Goal: Task Accomplishment & Management: Manage account settings

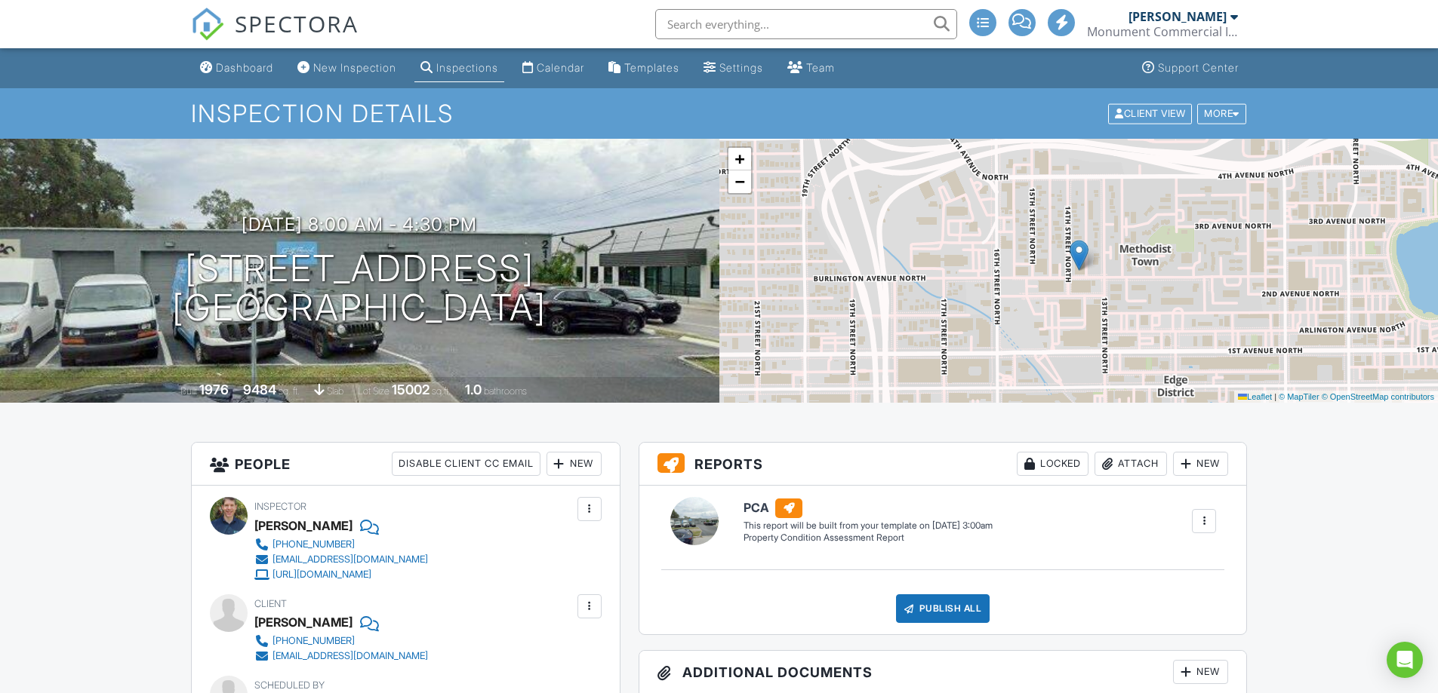
click at [1204, 516] on div at bounding box center [1203, 521] width 15 height 15
click at [1169, 597] on div "Delete" at bounding box center [1177, 602] width 32 height 17
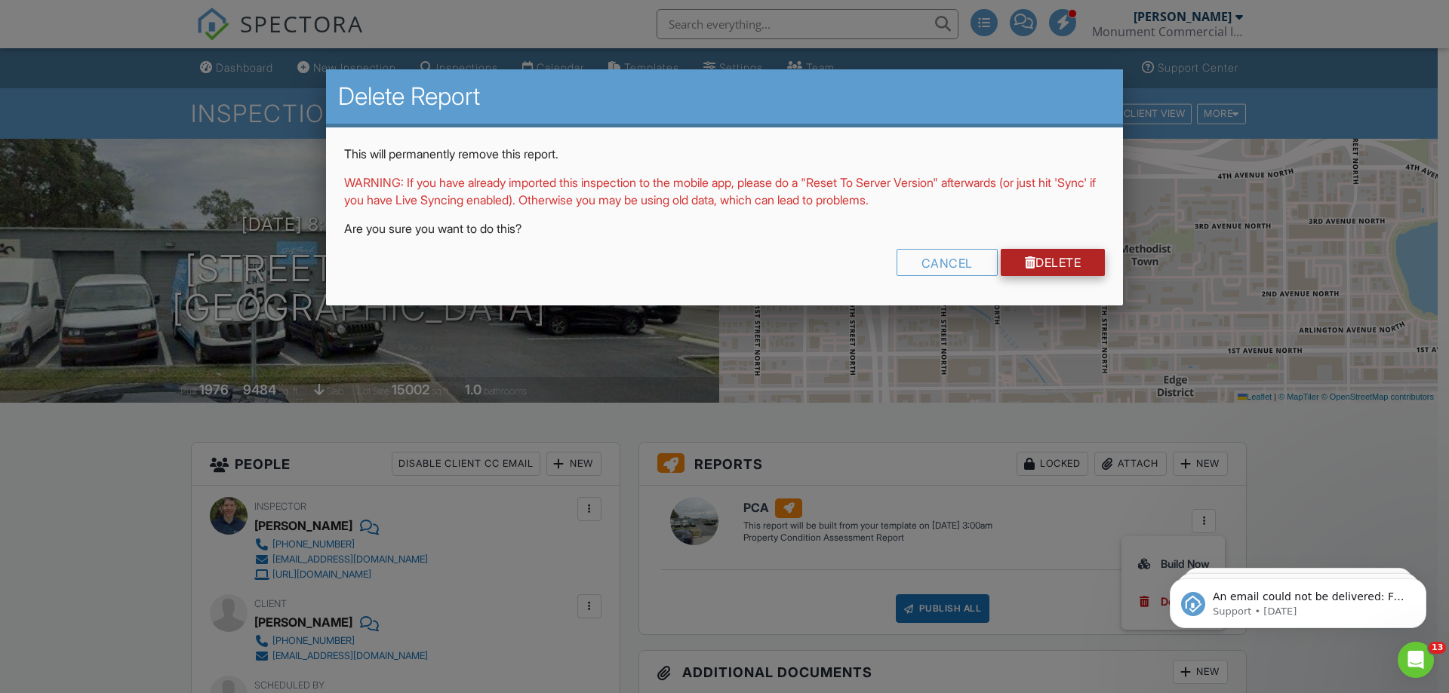
click at [1030, 262] on link "Delete" at bounding box center [1053, 262] width 105 height 27
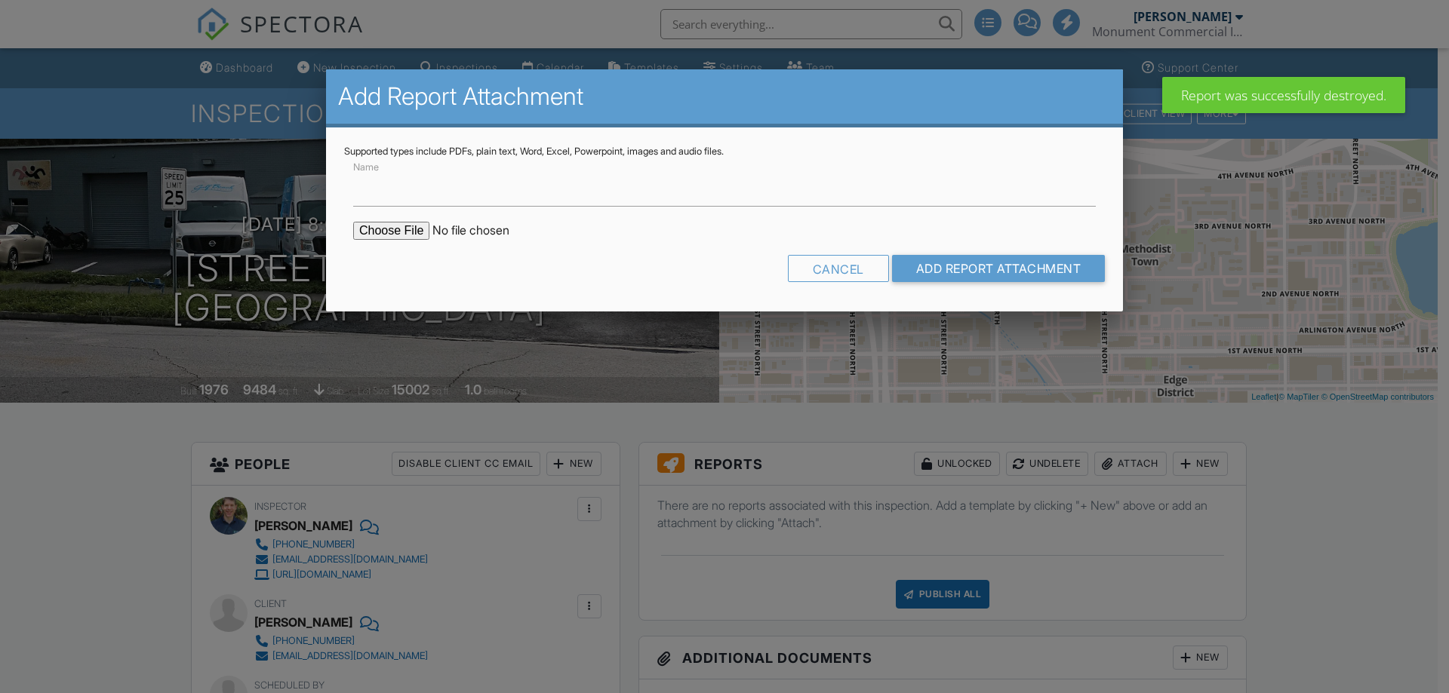
click at [397, 229] on input "file" at bounding box center [481, 231] width 257 height 18
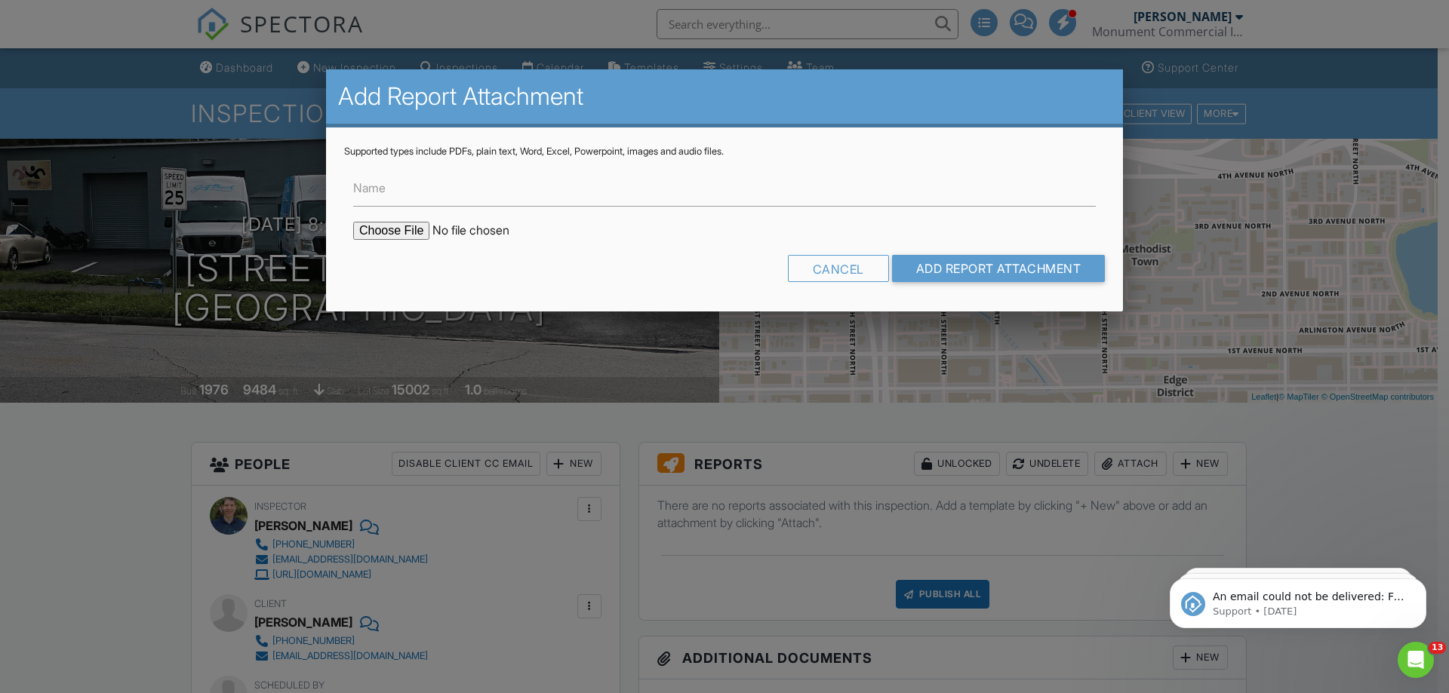
type input "C:\fakepath\211_14th_St._N_St._Petersburg_FL_33765_Draft_PCA_08282025.pdf"
click at [980, 264] on input "Add Report Attachment" at bounding box center [999, 268] width 214 height 27
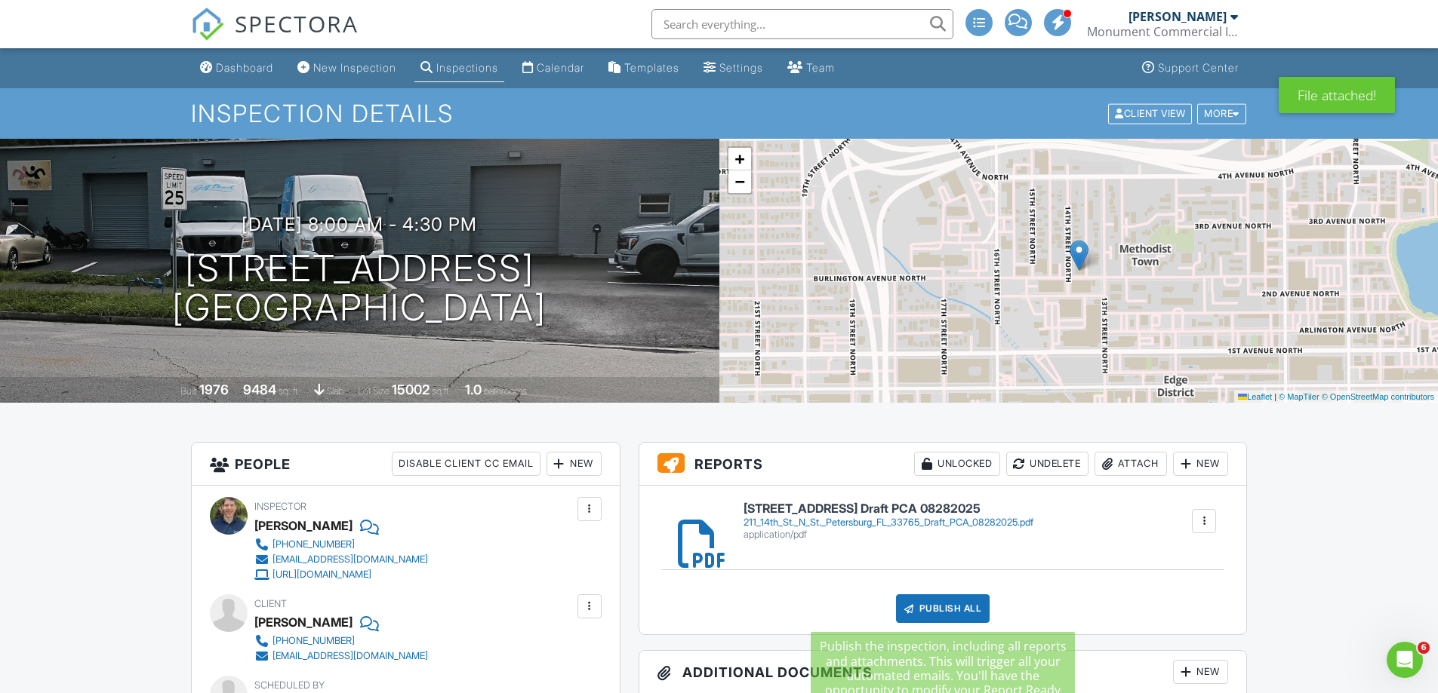
click at [955, 607] on div "Publish All" at bounding box center [943, 609] width 94 height 29
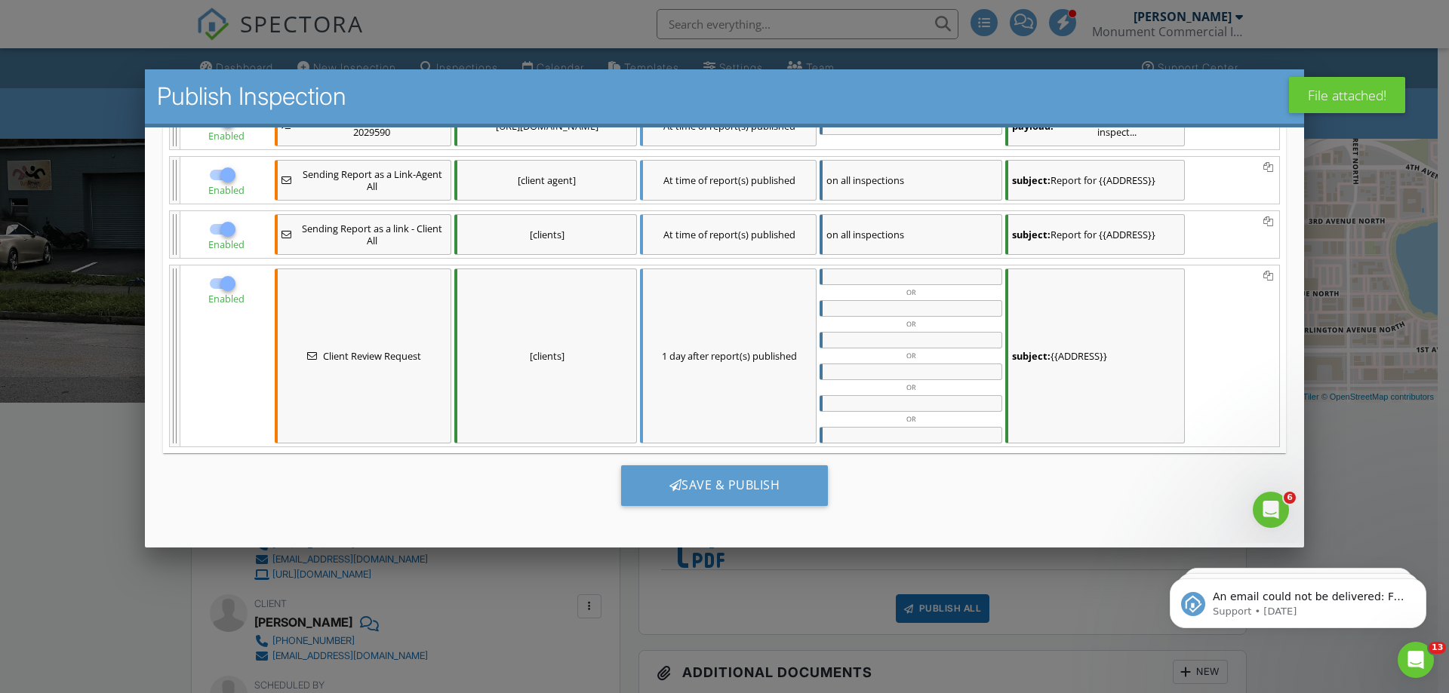
scroll to position [245, 0]
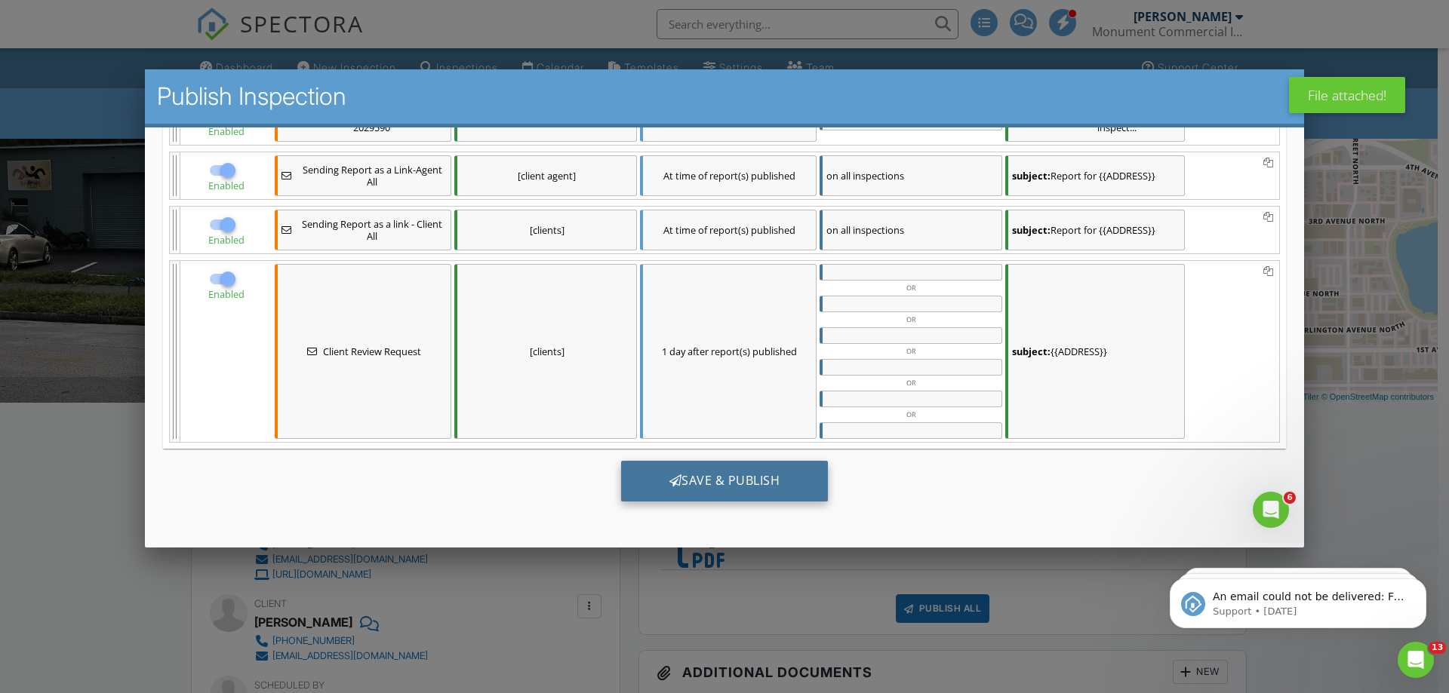
click at [721, 481] on div "Save & Publish" at bounding box center [725, 480] width 208 height 41
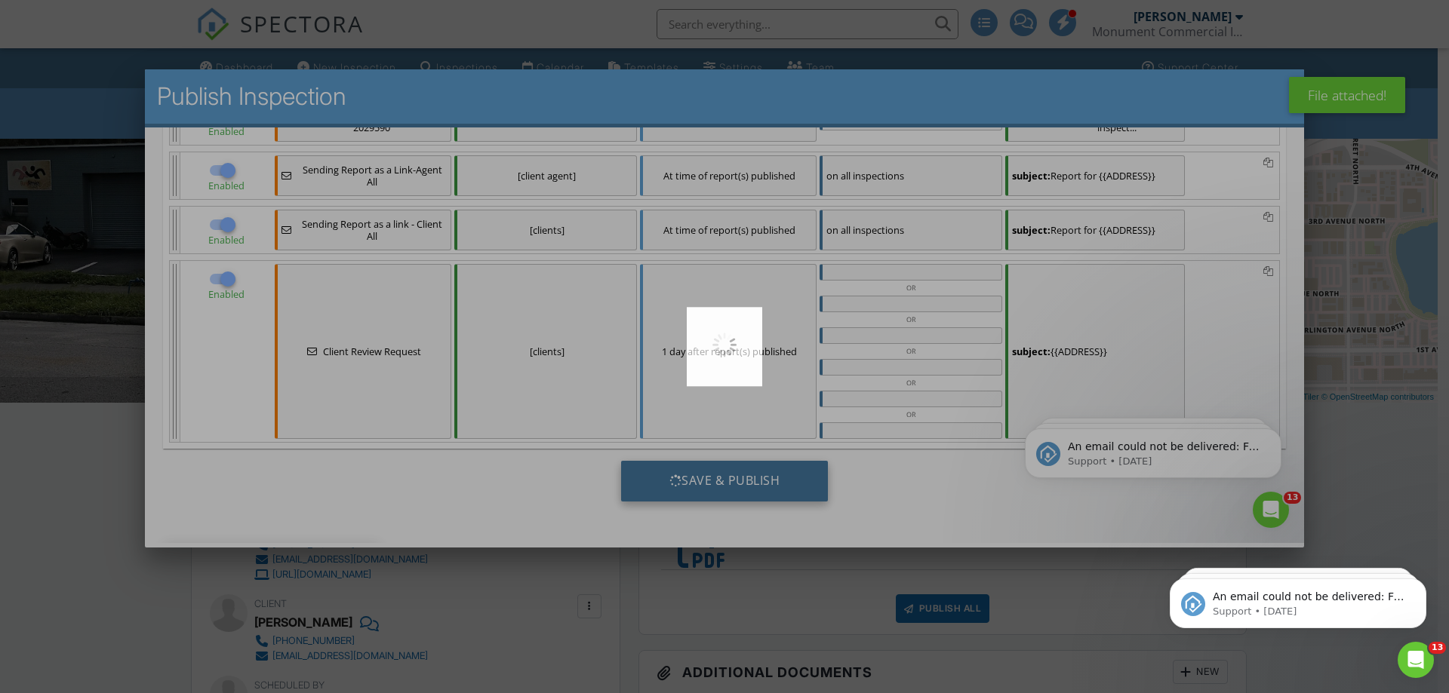
scroll to position [0, 0]
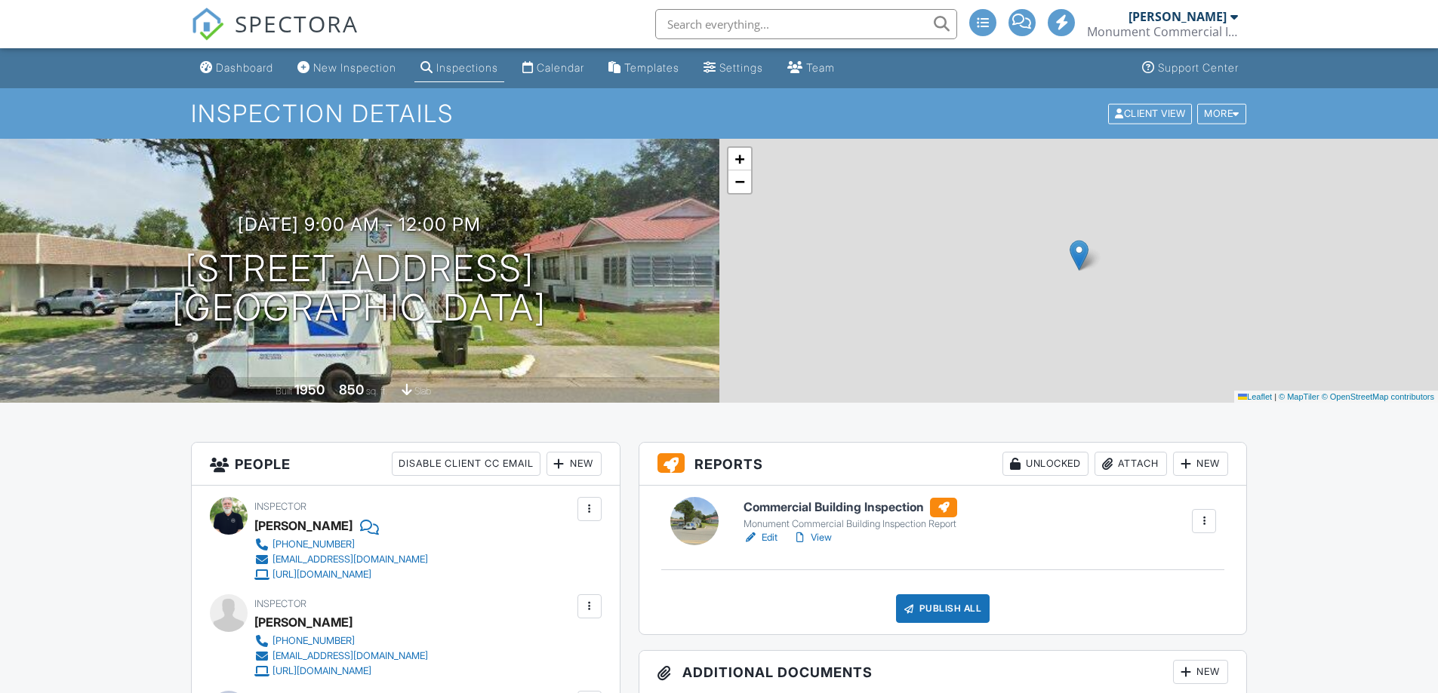
click at [768, 540] on link "Edit" at bounding box center [760, 537] width 34 height 15
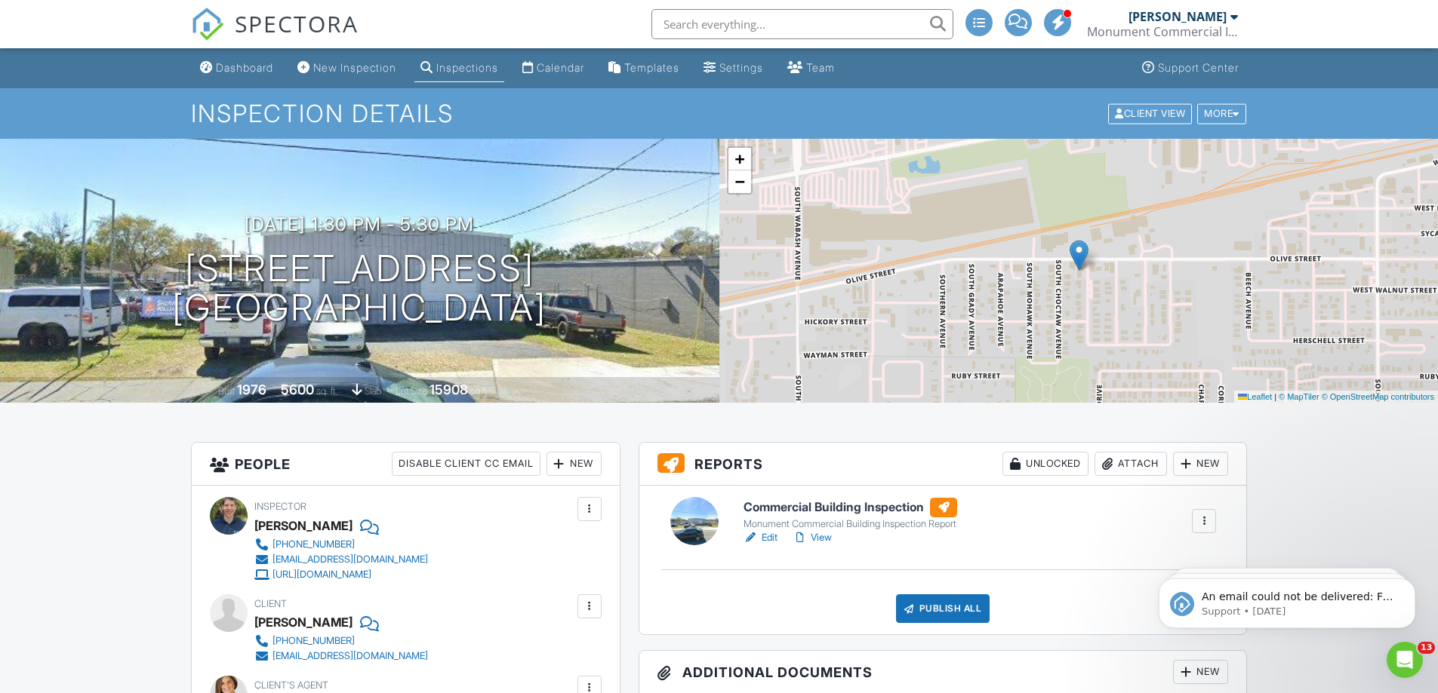
click at [769, 532] on link "Edit" at bounding box center [760, 537] width 34 height 15
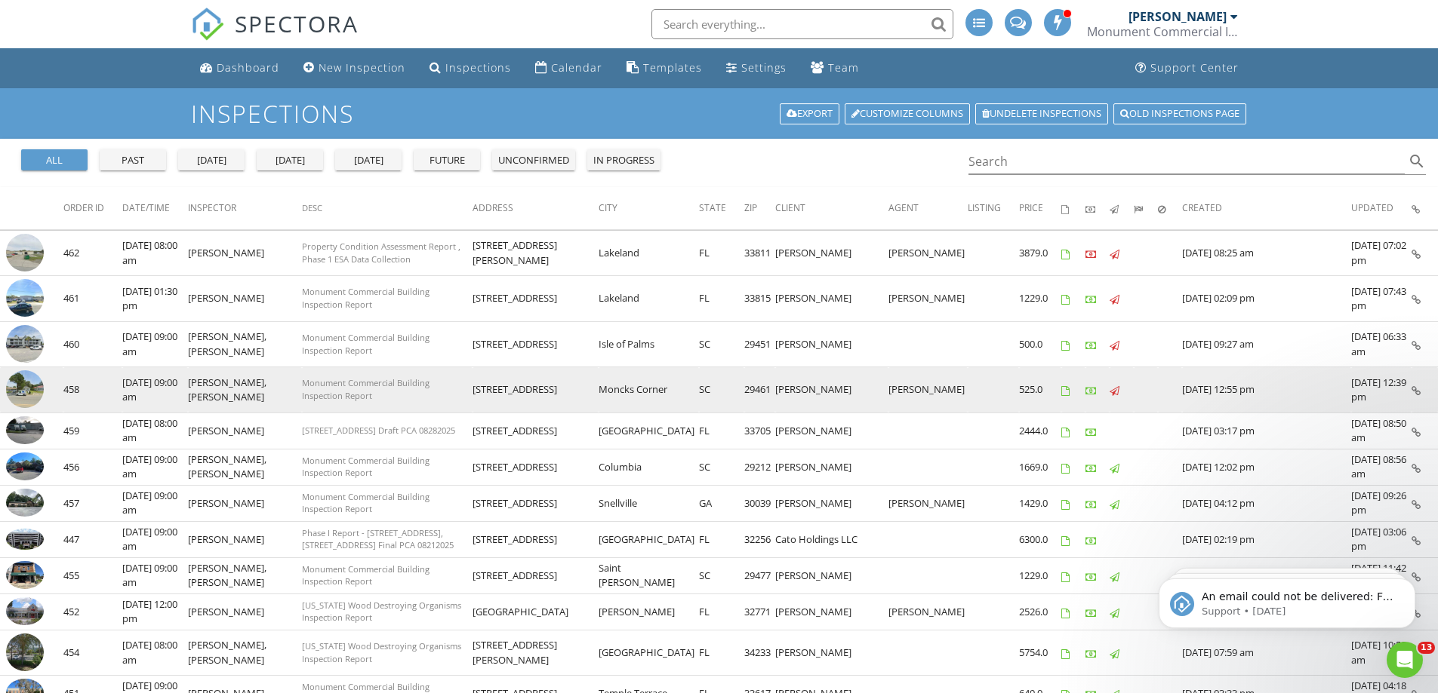
click at [18, 388] on img at bounding box center [25, 390] width 38 height 38
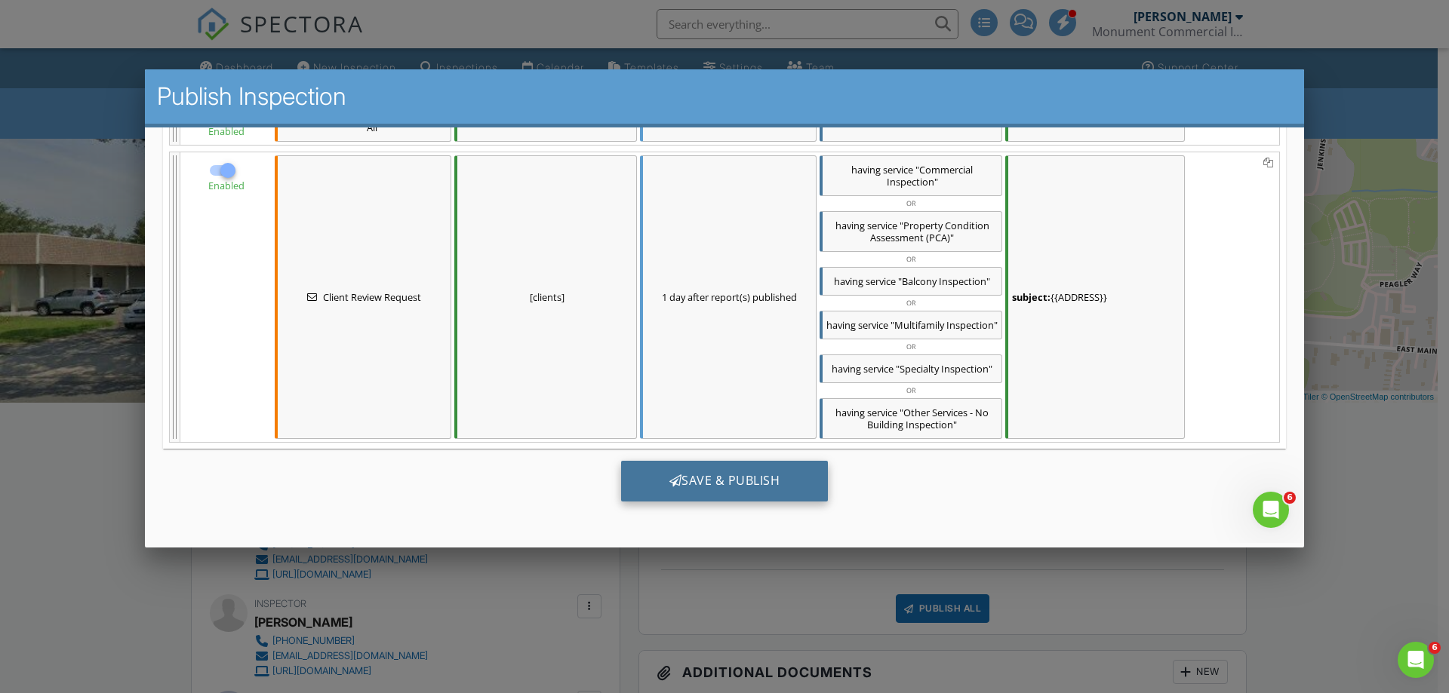
click at [709, 472] on div "Save & Publish" at bounding box center [725, 480] width 208 height 41
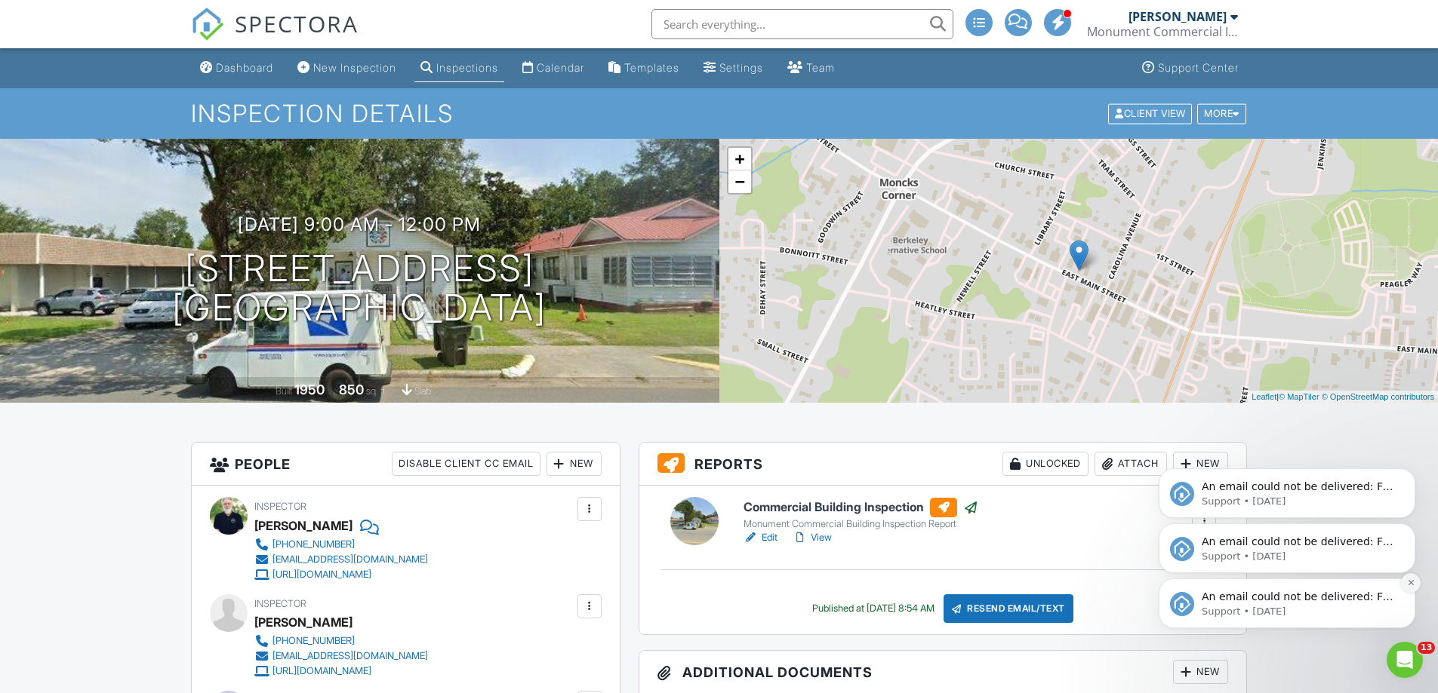
click at [1413, 586] on icon "Dismiss notification" at bounding box center [1411, 583] width 8 height 8
click at [1413, 586] on icon "Dismiss notification" at bounding box center [1410, 583] width 7 height 7
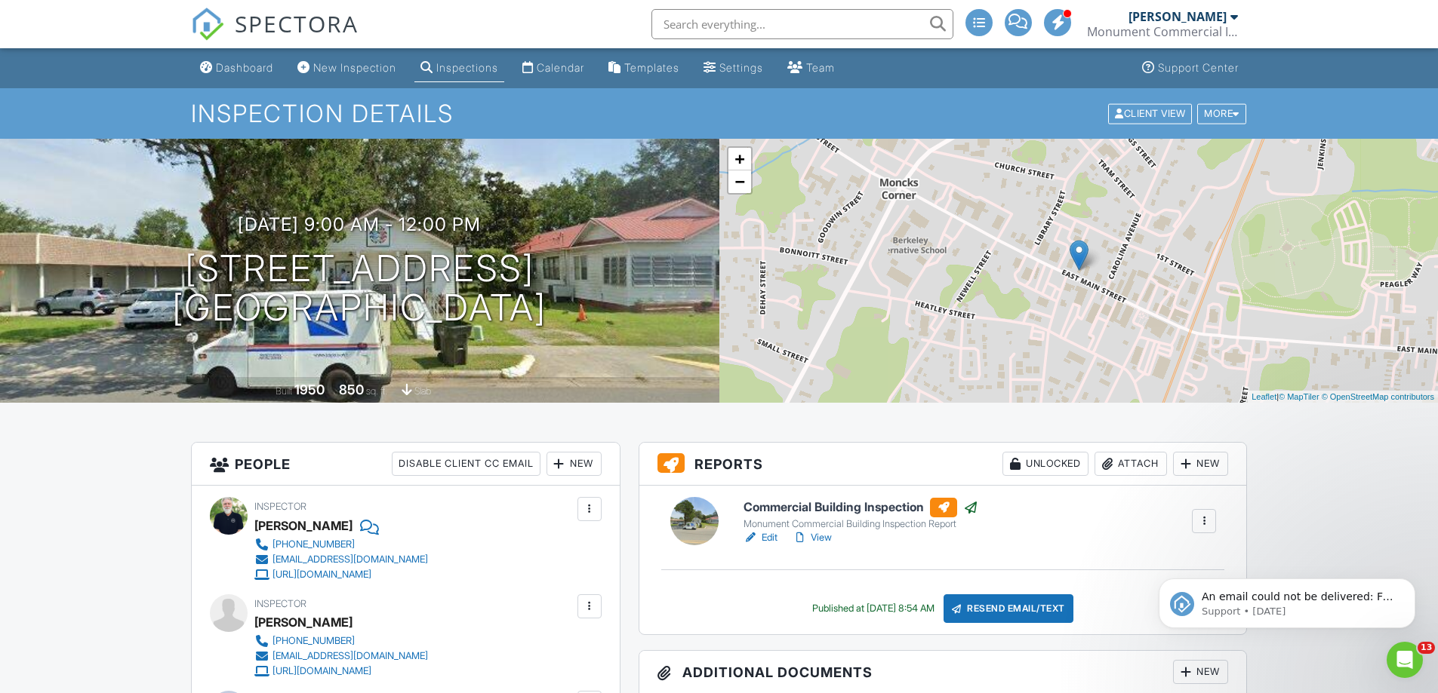
click at [1413, 586] on icon "Dismiss notification" at bounding box center [1410, 583] width 7 height 7
